Goal: Transaction & Acquisition: Purchase product/service

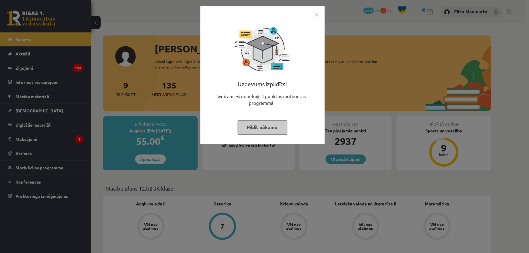
click at [253, 131] on button "Pildīt nākamo" at bounding box center [262, 127] width 50 height 14
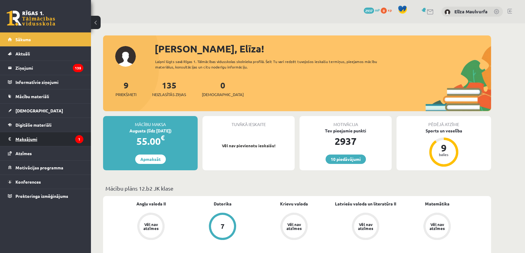
click at [51, 138] on legend "Maksājumi 1" at bounding box center [49, 139] width 68 height 14
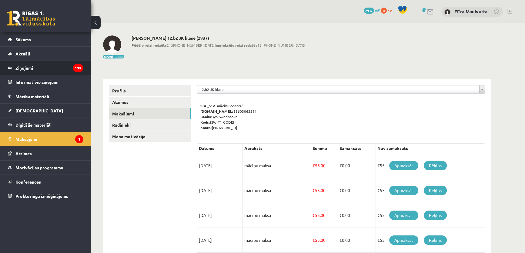
click at [42, 66] on legend "Ziņojumi 135" at bounding box center [49, 68] width 68 height 14
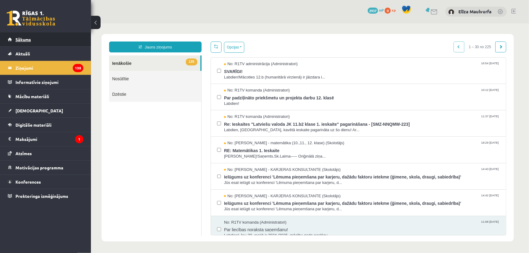
click at [32, 45] on link "Sākums" at bounding box center [45, 39] width 75 height 14
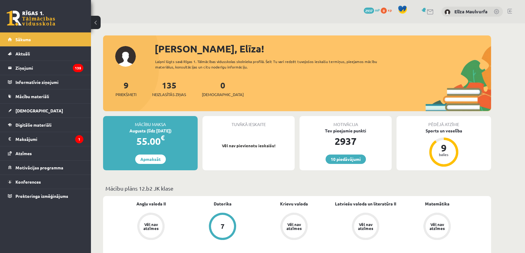
click at [124, 88] on div "9 Priekšmeti" at bounding box center [125, 88] width 21 height 19
click at [126, 88] on link "9 Priekšmeti" at bounding box center [125, 89] width 21 height 18
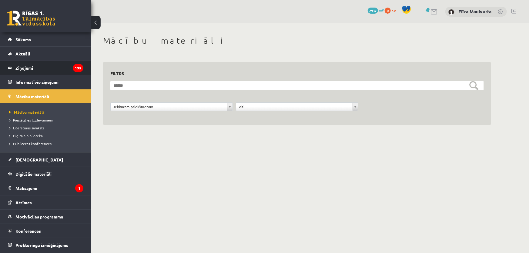
click at [27, 67] on legend "Ziņojumi 135" at bounding box center [49, 68] width 68 height 14
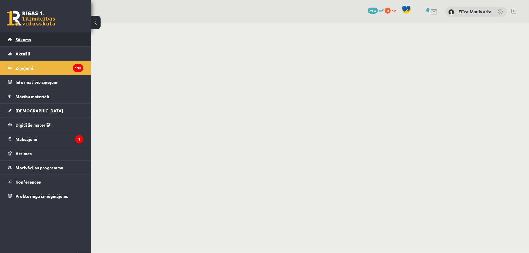
click at [33, 40] on link "Sākums" at bounding box center [45, 39] width 75 height 14
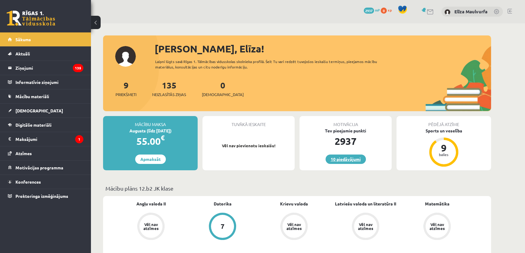
click at [349, 157] on link "10 piedāvājumi" at bounding box center [345, 158] width 40 height 9
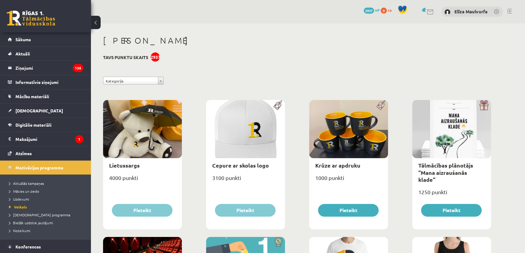
click at [152, 56] on div "2937" at bounding box center [155, 56] width 9 height 9
click at [26, 39] on span "Sākums" at bounding box center [22, 39] width 15 height 5
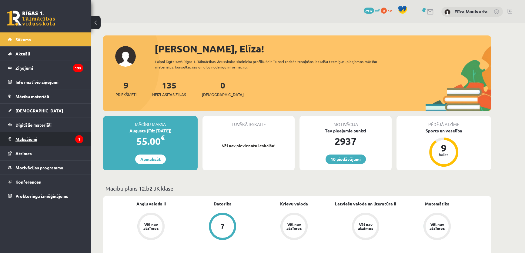
click at [25, 134] on legend "Maksājumi 1" at bounding box center [49, 139] width 68 height 14
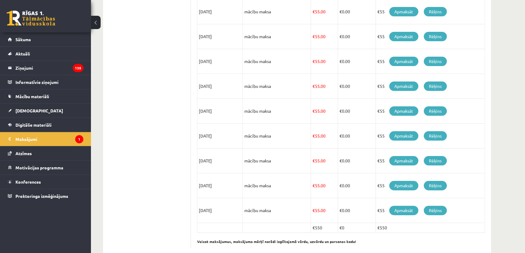
scroll to position [191, 0]
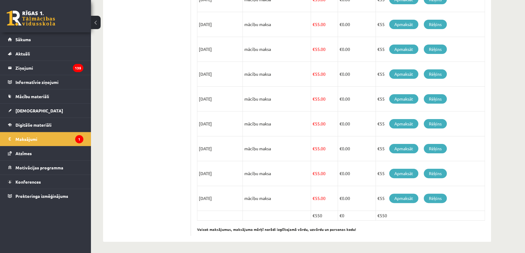
drag, startPoint x: 211, startPoint y: 196, endPoint x: 221, endPoint y: 196, distance: 10.6
click at [221, 196] on td "[DATE]" at bounding box center [219, 198] width 45 height 25
click at [224, 166] on td "[DATE]" at bounding box center [219, 173] width 45 height 25
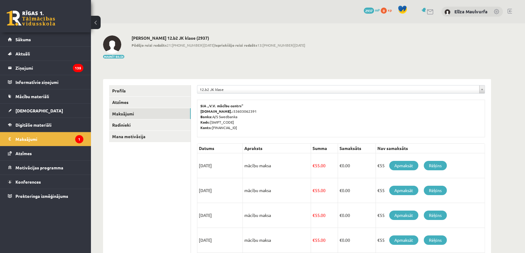
drag, startPoint x: 207, startPoint y: 165, endPoint x: 230, endPoint y: 165, distance: 23.0
click at [230, 165] on td "[DATE]" at bounding box center [219, 165] width 45 height 25
click at [310, 106] on p "SIA „V.V. mācību centrs” Reģ.nr.: 53603062391 Banka: A/S Swedbanka Kods: HABALV…" at bounding box center [340, 116] width 281 height 27
click at [396, 69] on div "**********" at bounding box center [297, 233] width 412 height 421
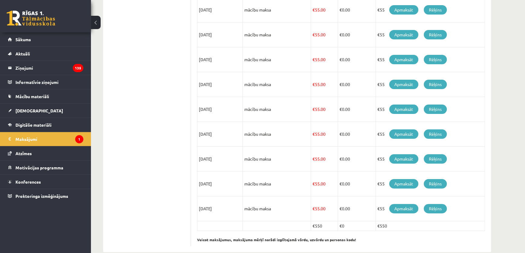
scroll to position [191, 0]
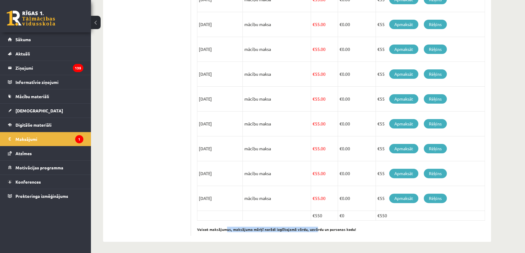
drag, startPoint x: 229, startPoint y: 229, endPoint x: 317, endPoint y: 224, distance: 88.9
click at [316, 224] on p "Veicot maksājumus, maksājuma mērķī norādi izglītojamā vārdu, uzvārdu un persona…" at bounding box center [341, 227] width 288 height 12
click at [358, 228] on p "Veicot maksājumus, maksājuma mērķī norādi izglītojamā vārdu, uzvārdu un persona…" at bounding box center [341, 227] width 288 height 12
drag, startPoint x: 289, startPoint y: 227, endPoint x: 360, endPoint y: 225, distance: 71.2
click at [352, 225] on p "Veicot maksājumus, maksājuma mērķī norādi izglītojamā vārdu, uzvārdu un persona…" at bounding box center [341, 227] width 288 height 12
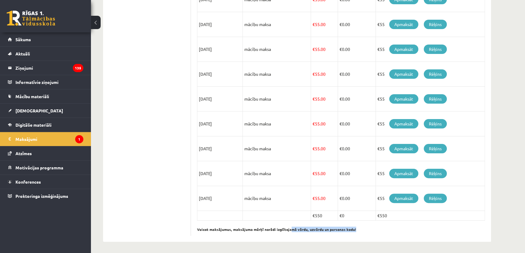
click at [361, 225] on p "Veicot maksājumus, maksājuma mērķī norādi izglītojamā vārdu, uzvārdu un persona…" at bounding box center [341, 227] width 288 height 12
drag, startPoint x: 250, startPoint y: 227, endPoint x: 352, endPoint y: 227, distance: 102.7
click at [351, 227] on b "Veicot maksājumus, maksājuma mērķī norādi izglītojamā vārdu, uzvārdu un persona…" at bounding box center [276, 229] width 159 height 5
click at [366, 227] on p "Veicot maksājumus, maksājuma mērķī norādi izglītojamā vārdu, uzvārdu un persona…" at bounding box center [341, 227] width 288 height 12
drag, startPoint x: 226, startPoint y: 228, endPoint x: 372, endPoint y: 228, distance: 145.7
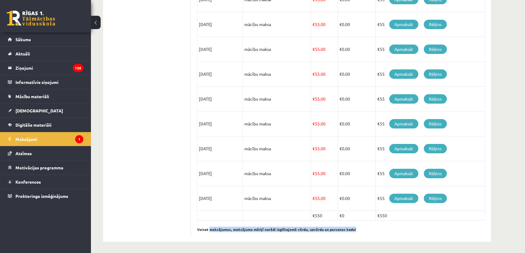
click at [354, 227] on p "Veicot maksājumus, maksājuma mērķī norādi izglītojamā vārdu, uzvārdu un persona…" at bounding box center [341, 227] width 288 height 12
click at [374, 228] on p "Veicot maksājumus, maksājuma mērķī norādi izglītojamā vārdu, uzvārdu un persona…" at bounding box center [341, 227] width 288 height 12
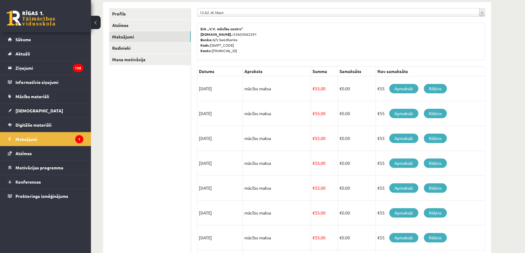
scroll to position [0, 0]
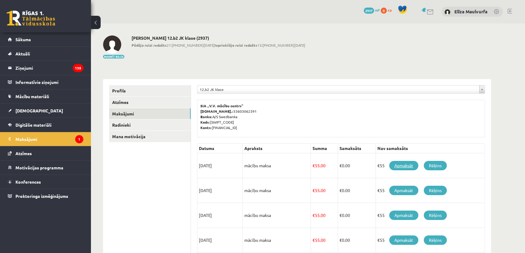
click at [401, 162] on link "Apmaksāt" at bounding box center [403, 165] width 29 height 9
